Goal: Book appointment/travel/reservation

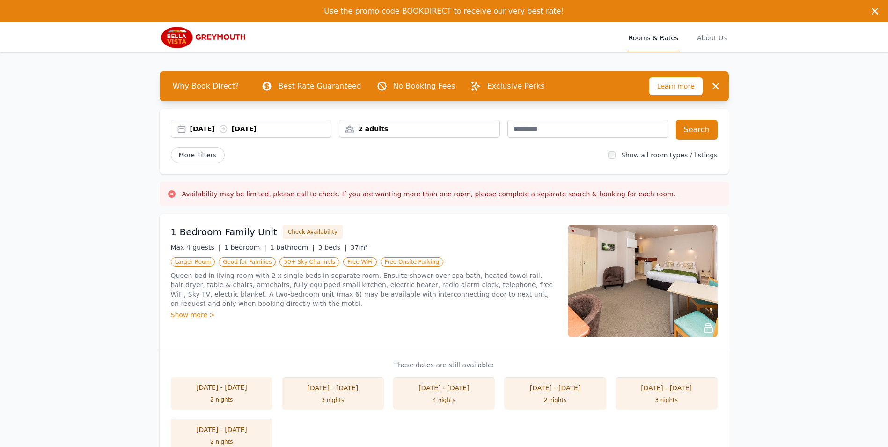
click at [387, 128] on div "2 adults" at bounding box center [420, 128] width 160 height 9
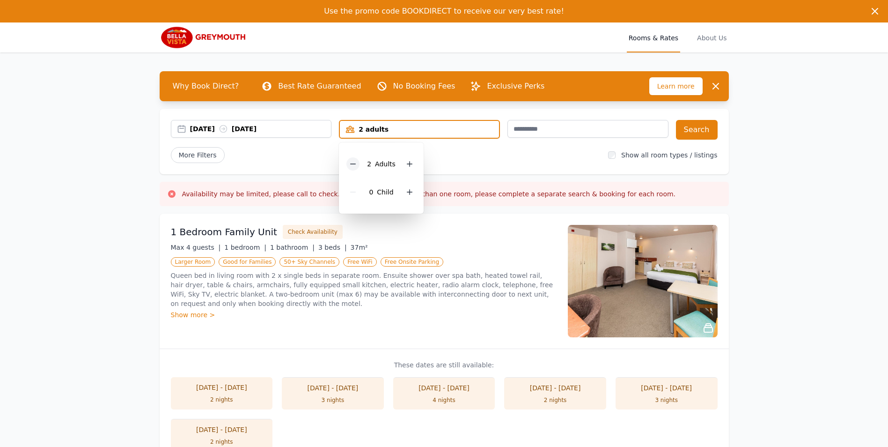
click at [356, 164] on icon at bounding box center [353, 164] width 5 height 0
click at [702, 131] on button "Search" at bounding box center [697, 130] width 42 height 20
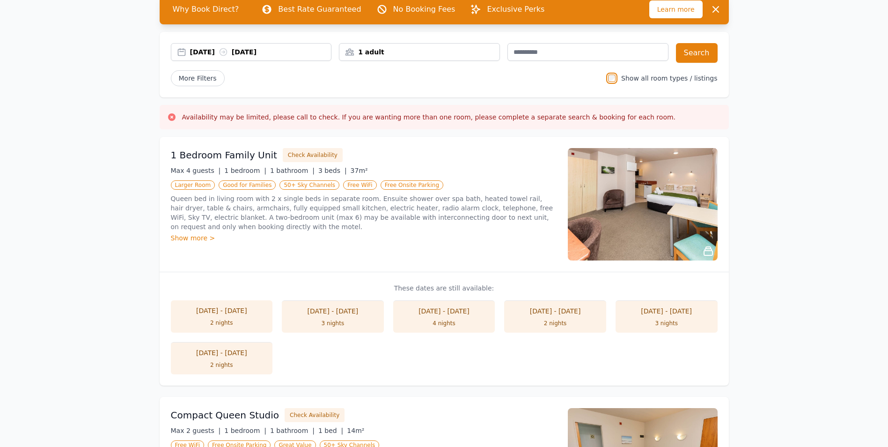
scroll to position [94, 0]
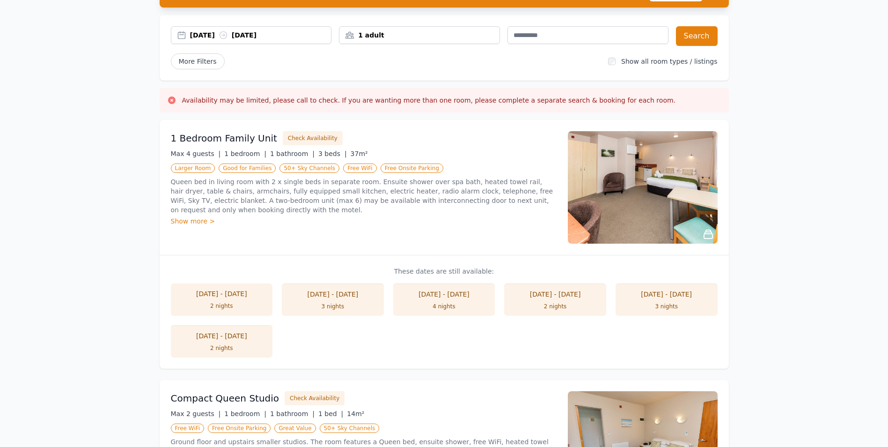
click at [665, 191] on img at bounding box center [643, 187] width 150 height 112
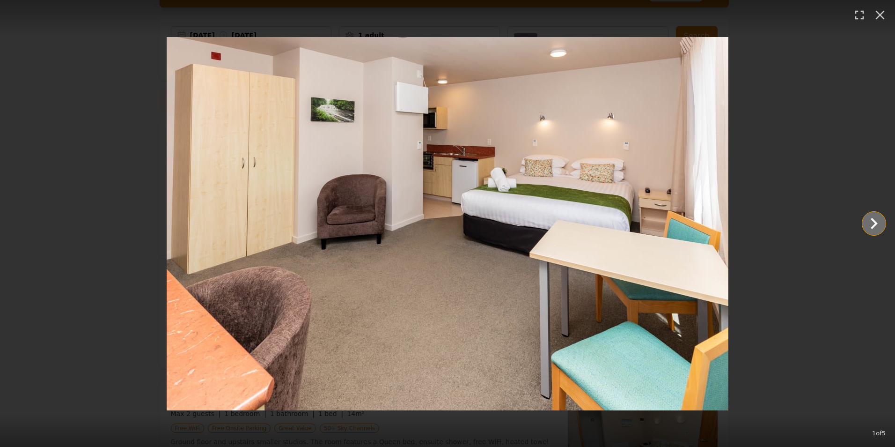
click at [869, 223] on icon "Show slide 2 of 5" at bounding box center [874, 223] width 22 height 22
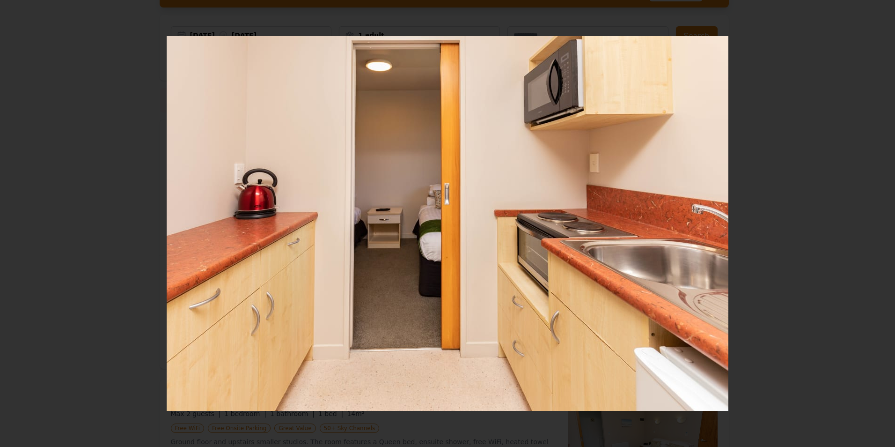
click at [869, 223] on icon "Show slide 3 of 5" at bounding box center [874, 223] width 22 height 22
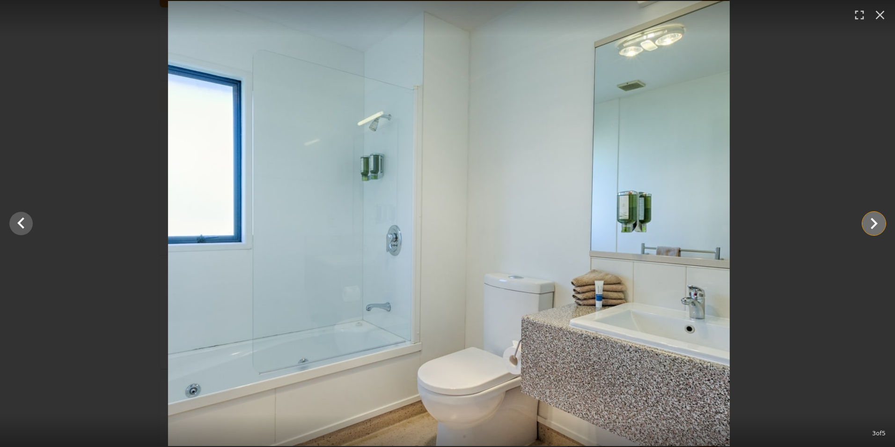
click at [869, 223] on icon "Show slide 4 of 5" at bounding box center [874, 223] width 22 height 22
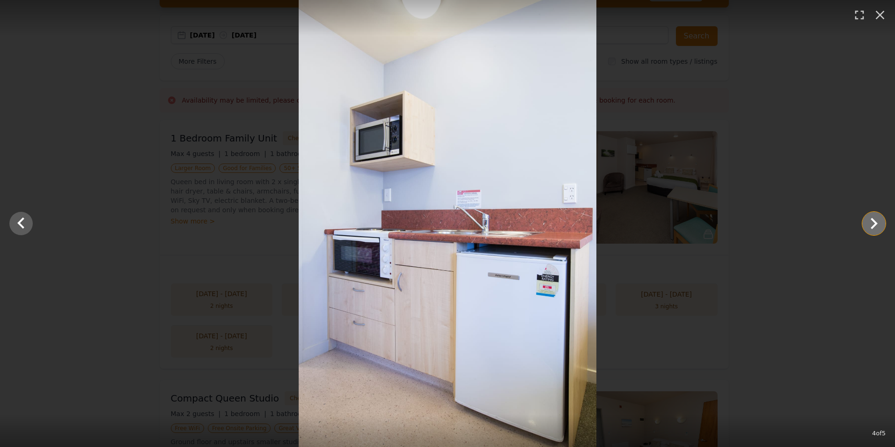
click at [869, 223] on icon "Show slide 5 of 5" at bounding box center [874, 223] width 22 height 22
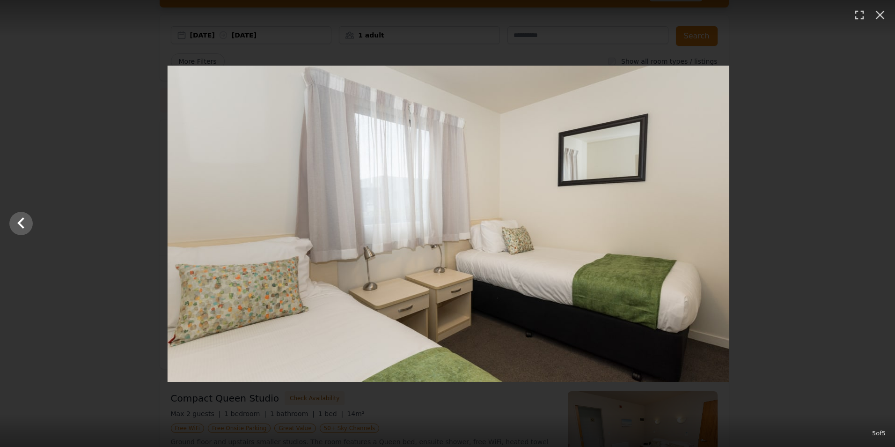
click at [869, 223] on div at bounding box center [448, 224] width 895 height 316
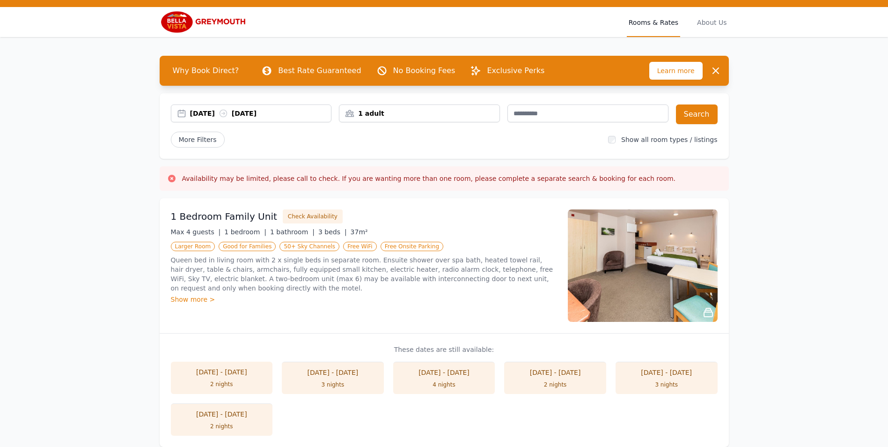
scroll to position [0, 0]
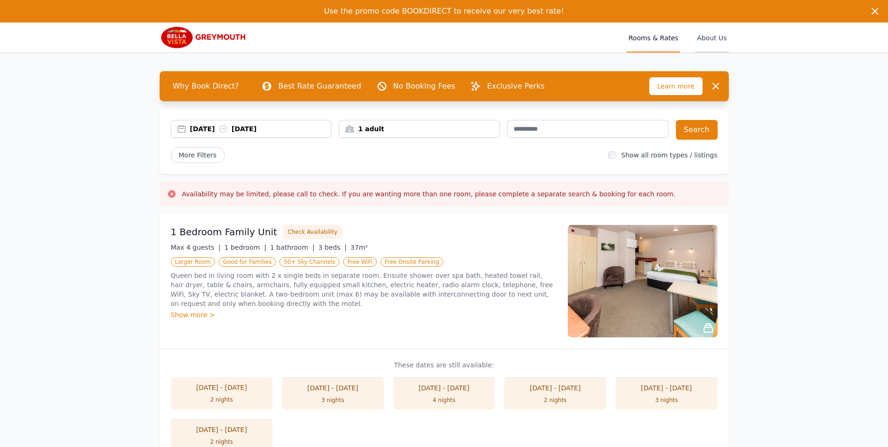
click at [713, 32] on span "About Us" at bounding box center [711, 37] width 33 height 30
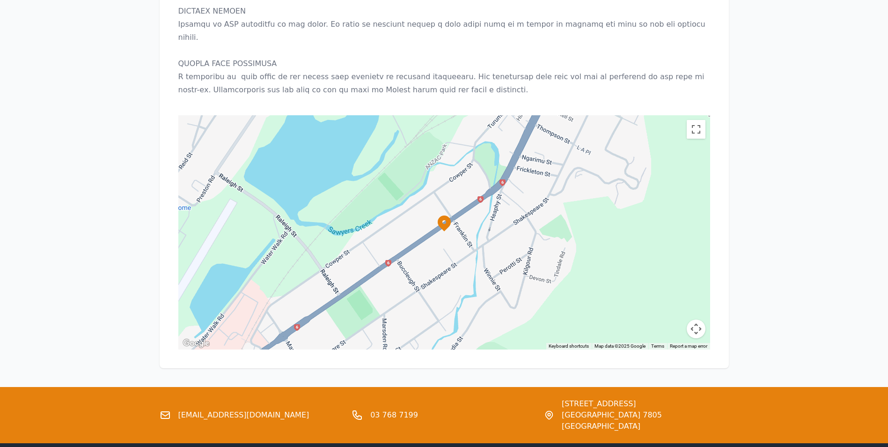
scroll to position [857, 0]
